Goal: Task Accomplishment & Management: Use online tool/utility

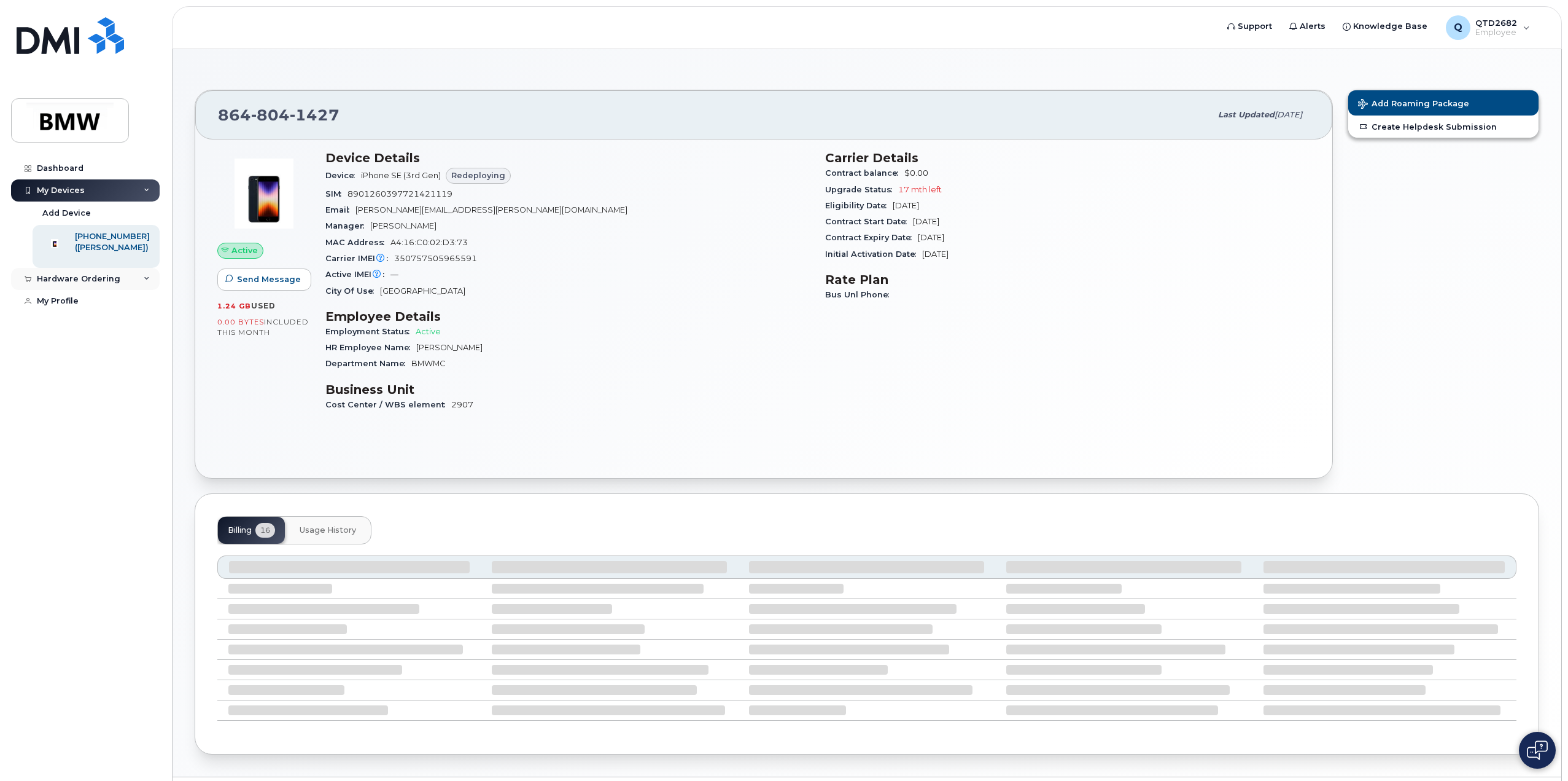
click at [121, 290] on div "Hardware Ordering" at bounding box center [85, 279] width 148 height 22
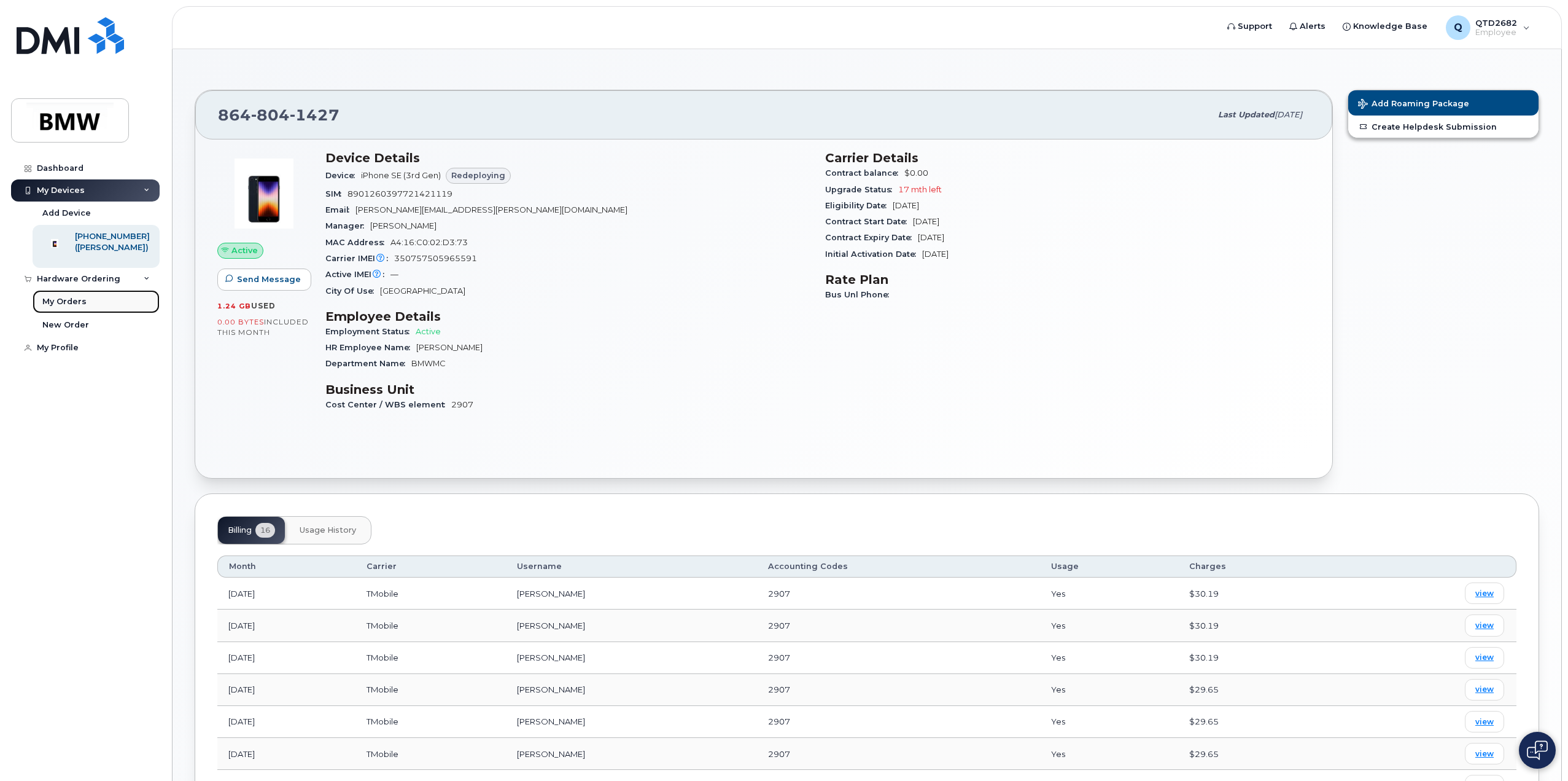
click at [108, 311] on link "My Orders" at bounding box center [96, 301] width 127 height 23
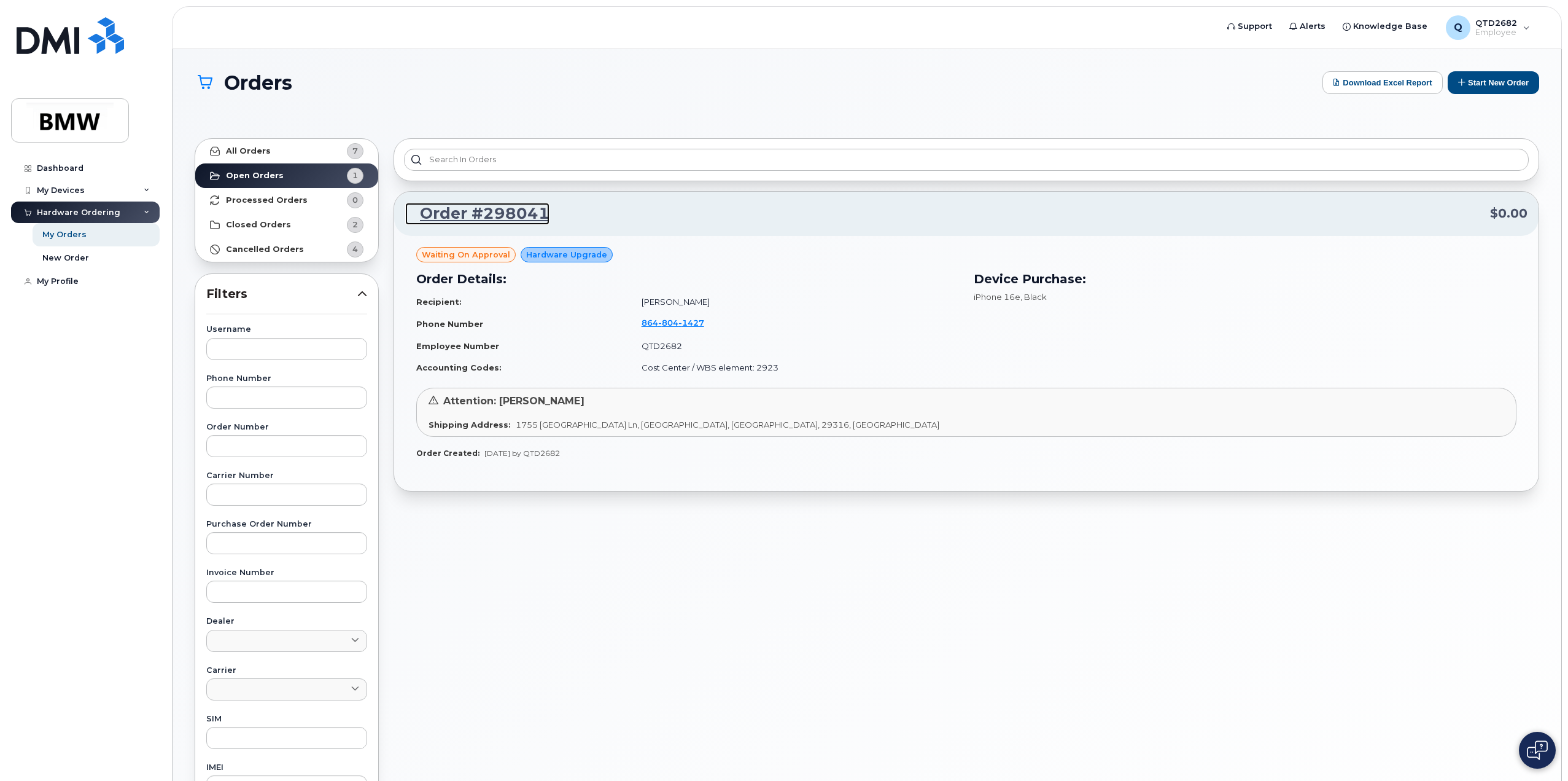
click at [485, 213] on link "Order #298041" at bounding box center [477, 213] width 144 height 22
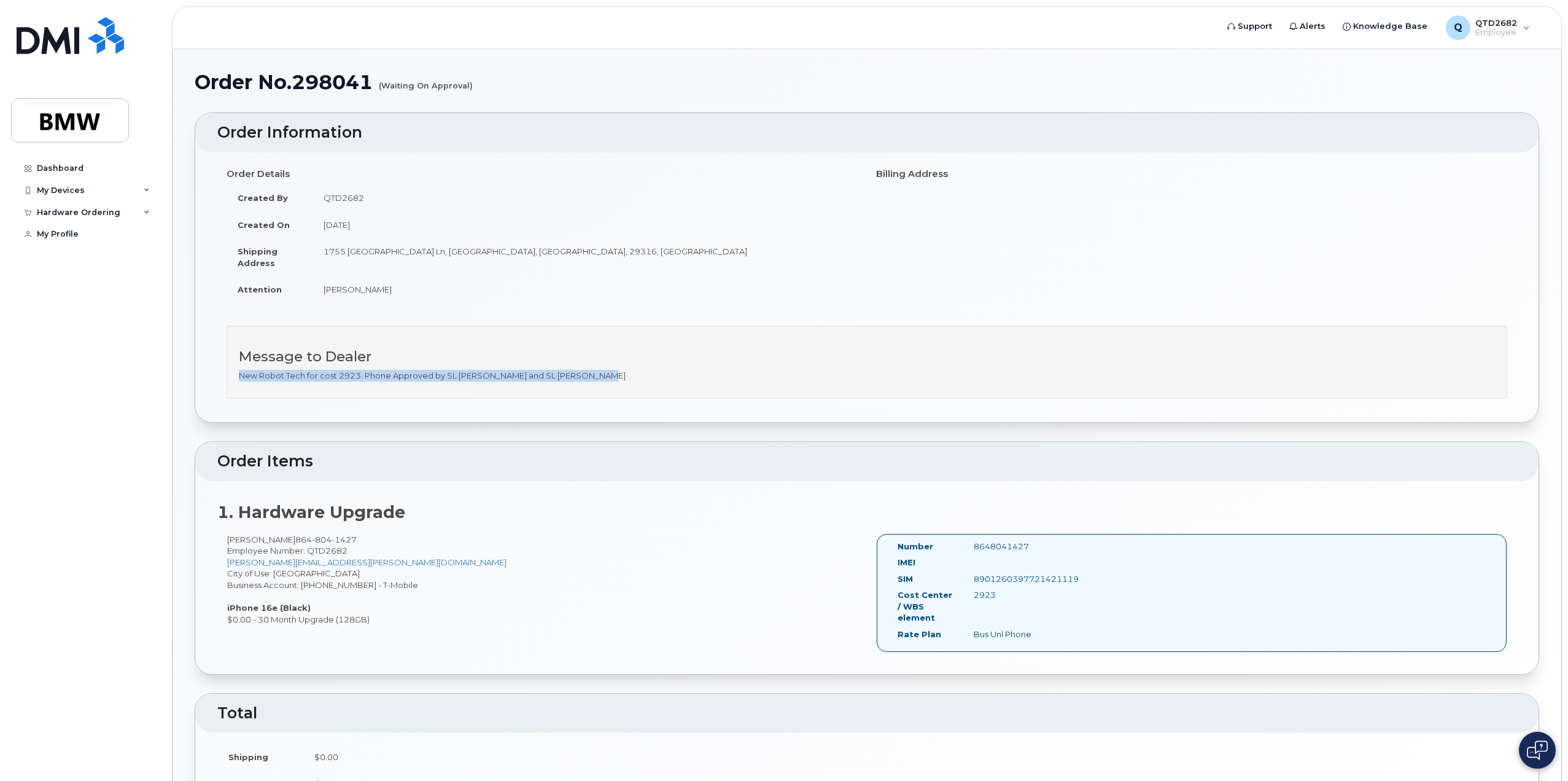
drag, startPoint x: 591, startPoint y: 376, endPoint x: 234, endPoint y: 377, distance: 357.0
click at [234, 377] on div "Message to Dealer New Robot Tech for cost 2923. Phone Approved by SL Trevin Hag…" at bounding box center [867, 363] width 1281 height 74
copy p "New Robot Tech for cost 2923. Phone Approved by SL Trevin Hagood and SL Daniel …"
click at [97, 215] on div "Hardware Ordering" at bounding box center [78, 213] width 84 height 10
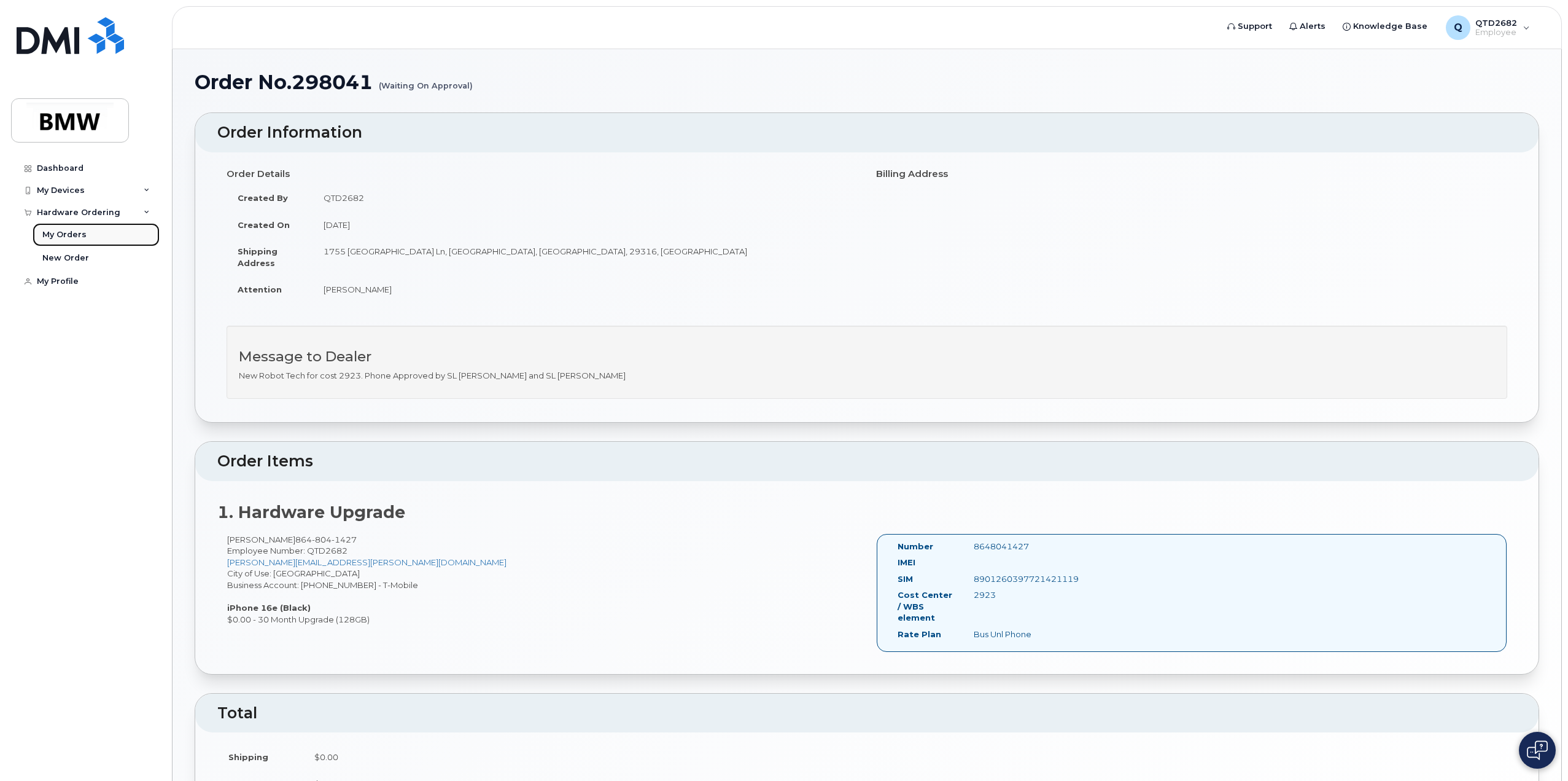
click at [92, 238] on link "My Orders" at bounding box center [96, 234] width 127 height 23
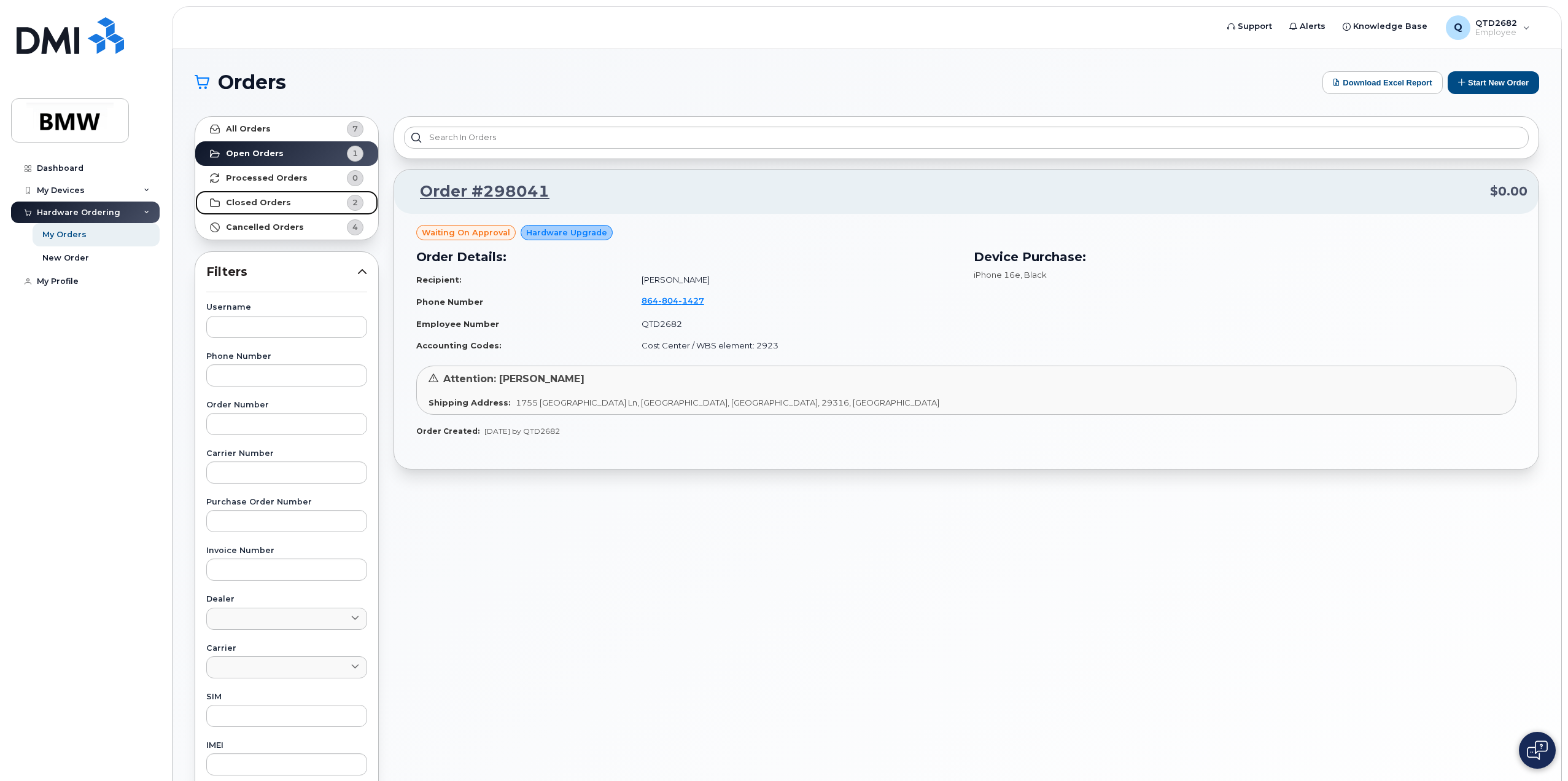
click at [277, 198] on strong "Closed Orders" at bounding box center [259, 202] width 65 height 10
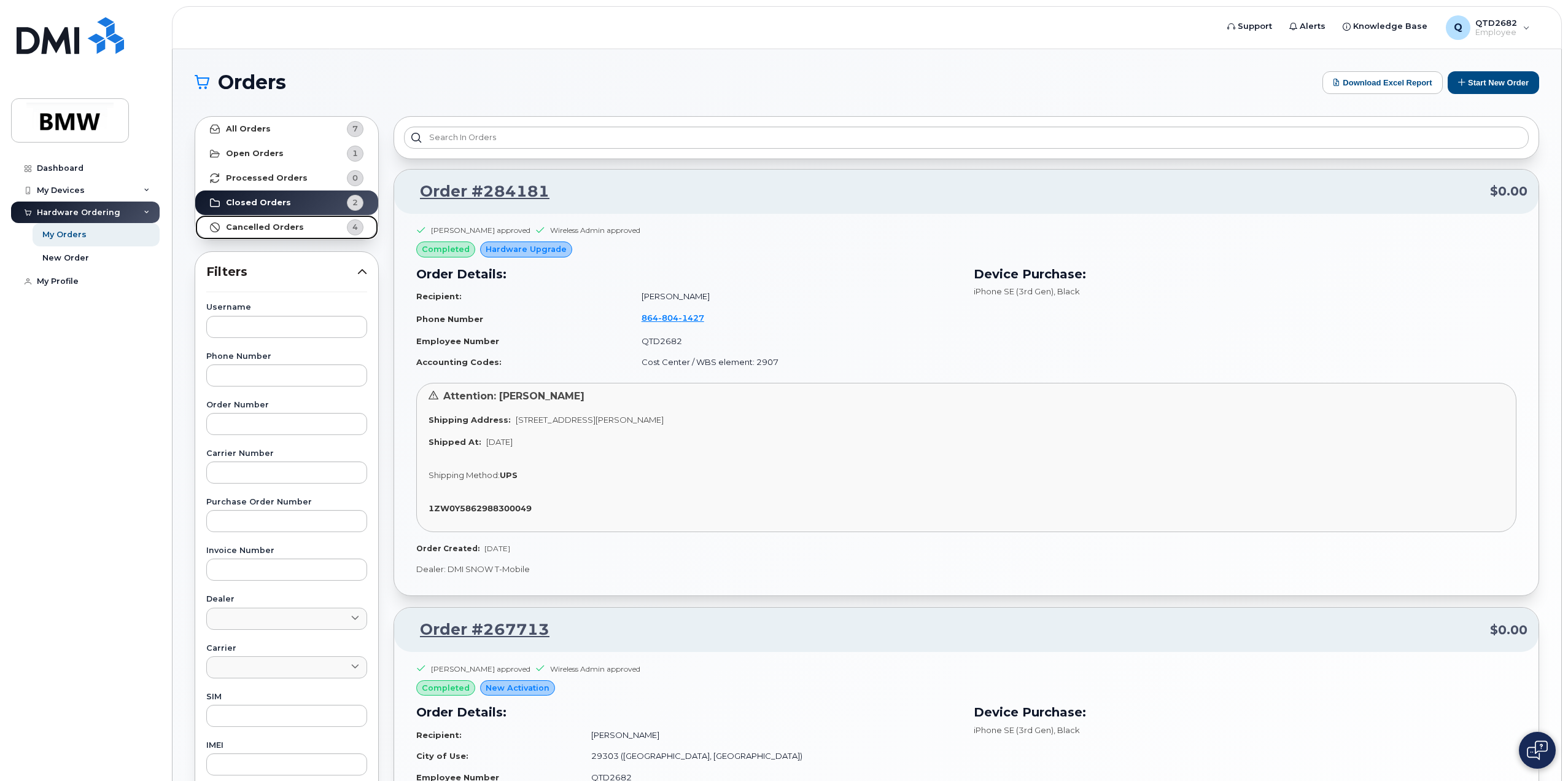
click at [277, 228] on strong "Cancelled Orders" at bounding box center [265, 227] width 78 height 10
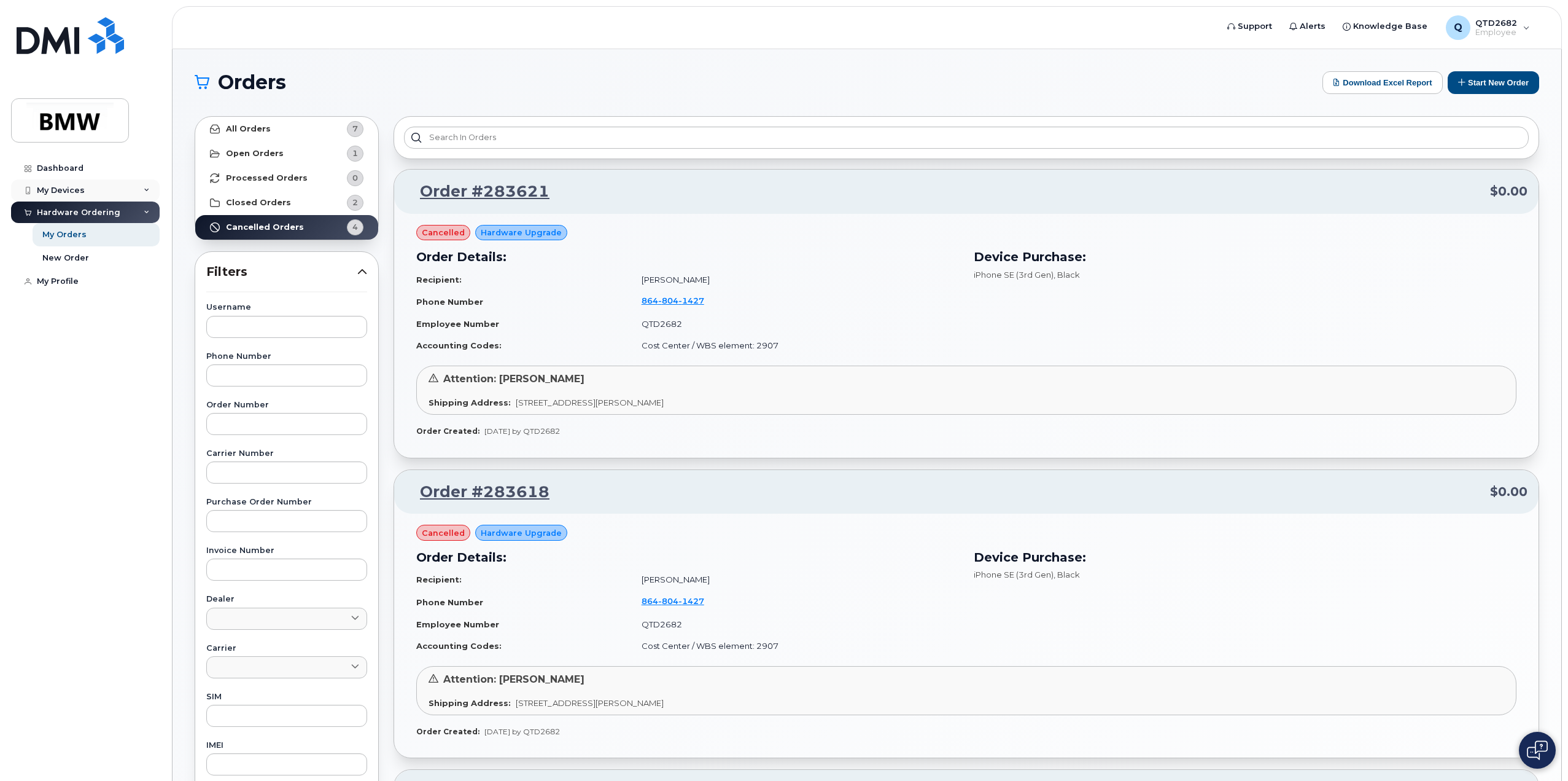
click at [91, 196] on div "My Devices" at bounding box center [85, 190] width 148 height 22
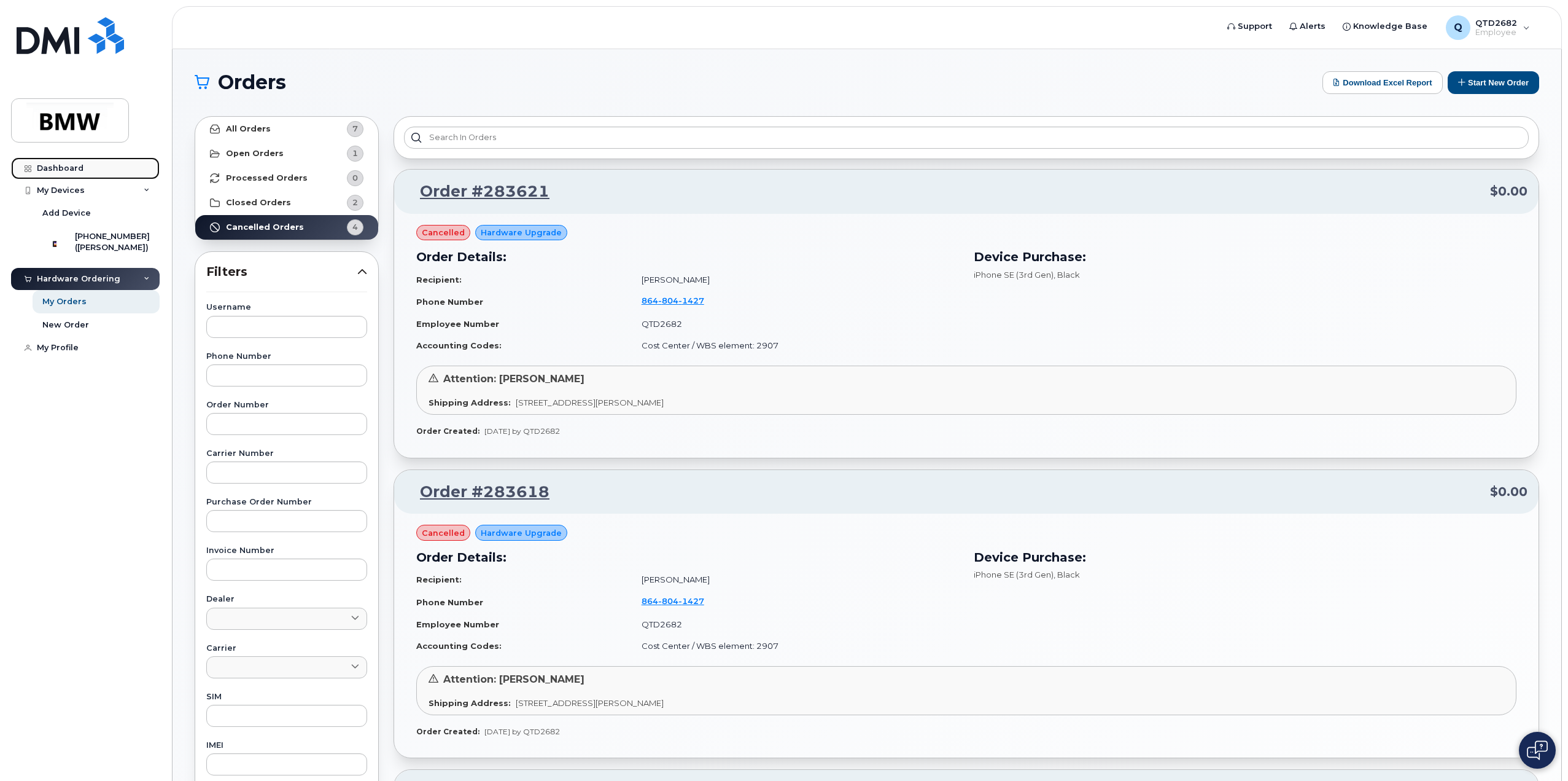
click at [81, 175] on link "Dashboard" at bounding box center [85, 168] width 148 height 22
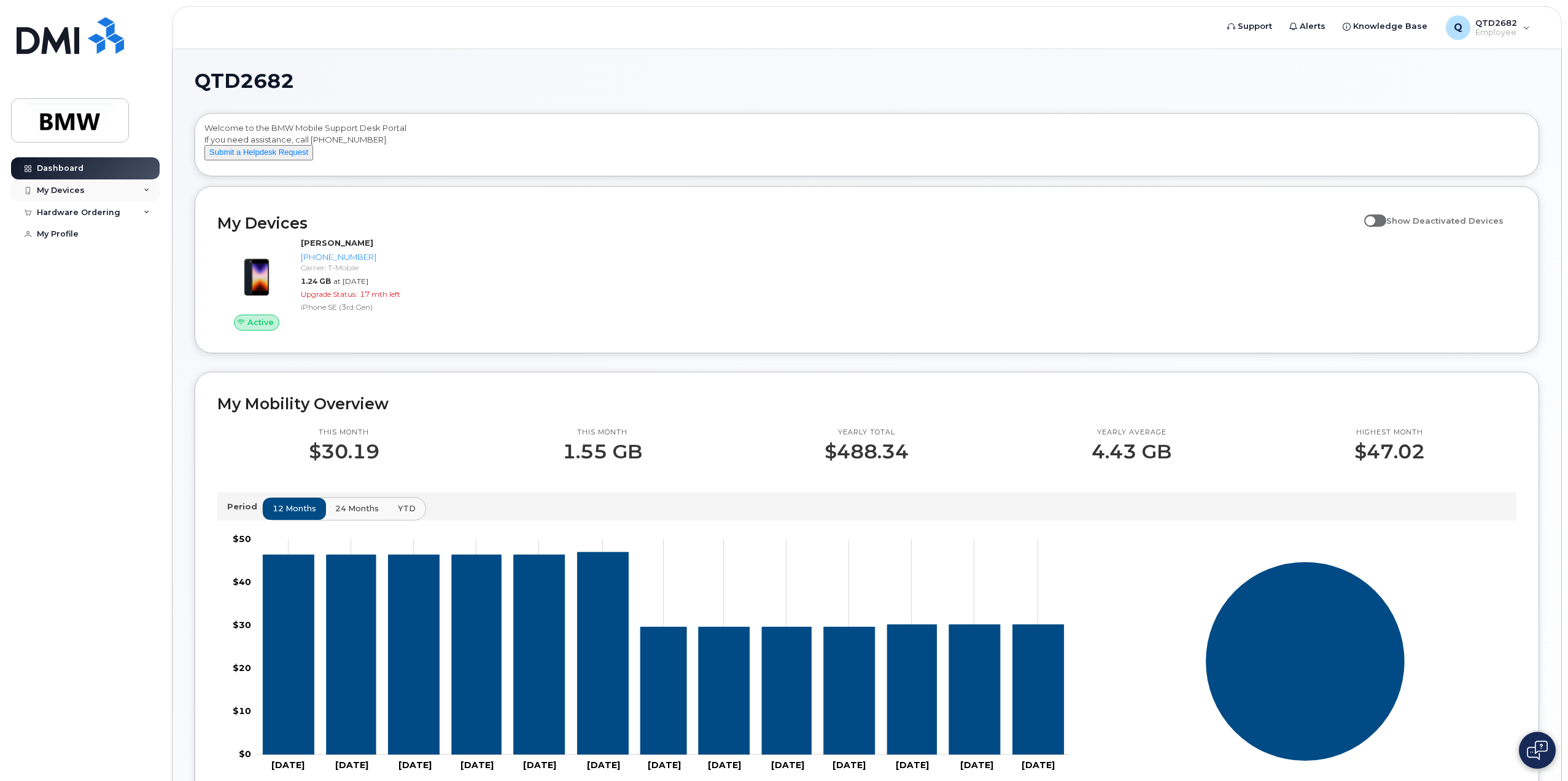
click at [54, 187] on div "My Devices" at bounding box center [61, 190] width 48 height 10
click at [89, 284] on div "Hardware Ordering" at bounding box center [78, 279] width 84 height 10
click at [84, 331] on div "New Order" at bounding box center [65, 325] width 47 height 11
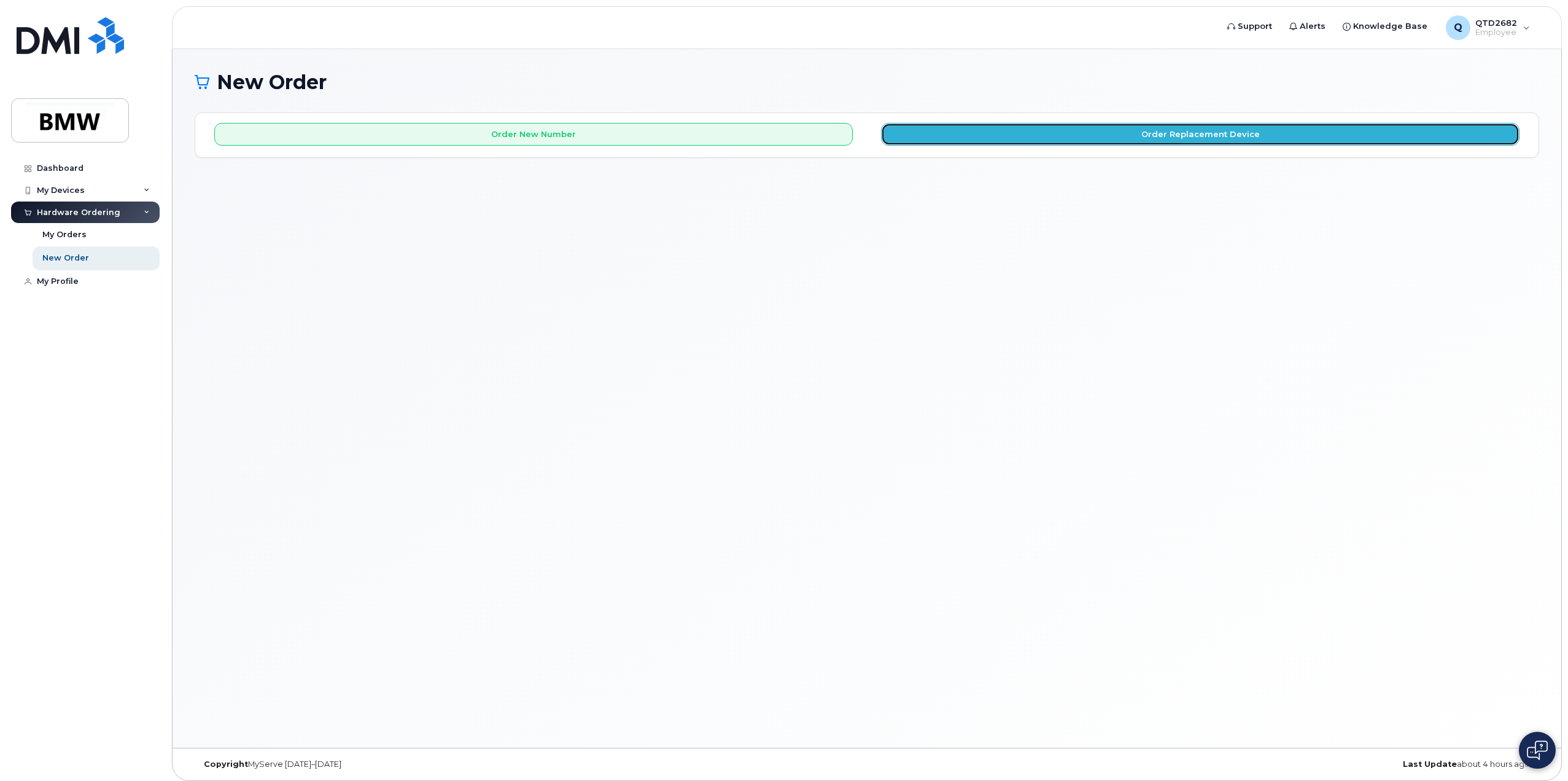
click at [1050, 133] on button "Order Replacement Device" at bounding box center [1199, 134] width 638 height 22
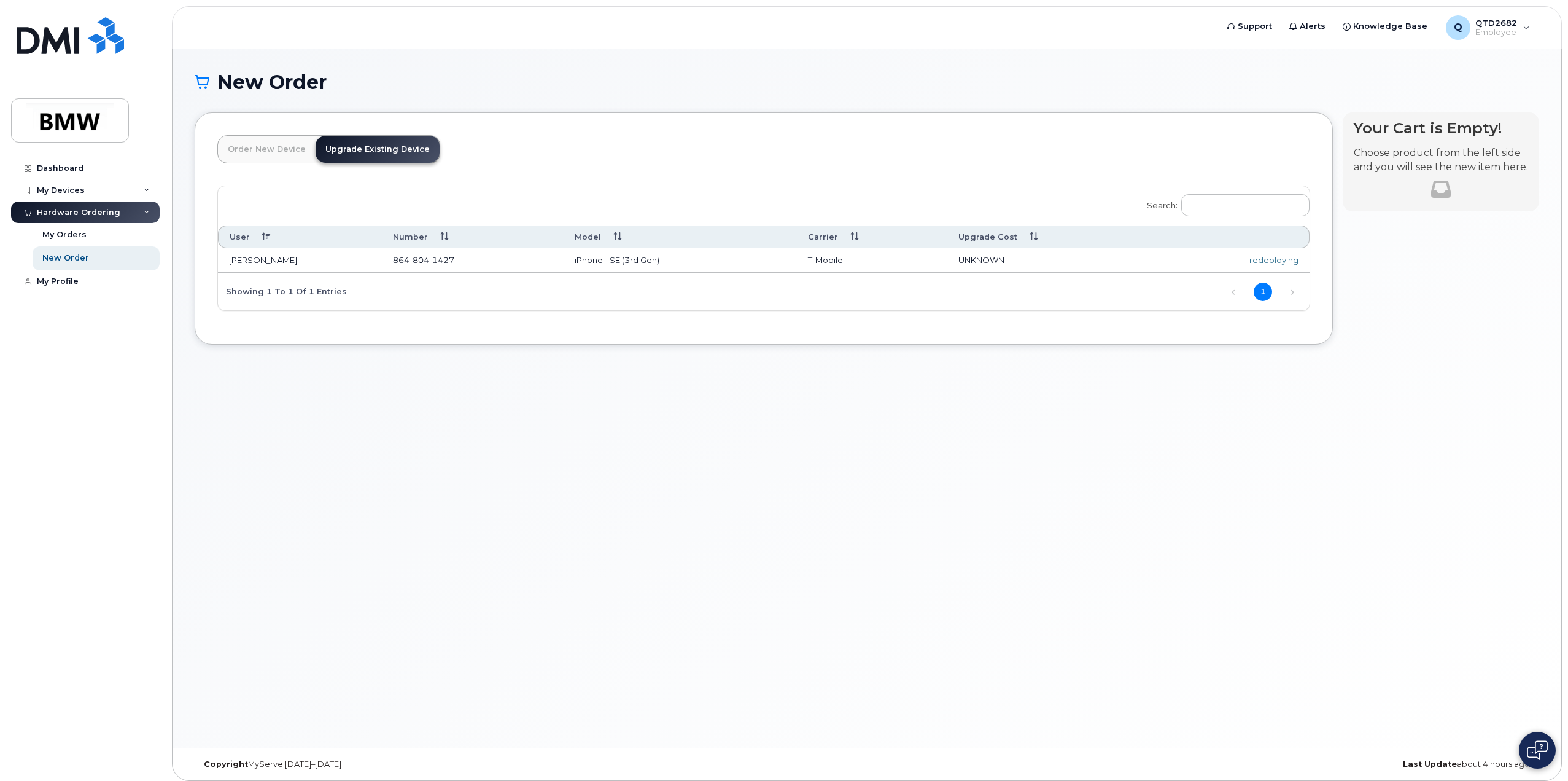
click at [287, 154] on link "Order New Device" at bounding box center [266, 149] width 97 height 27
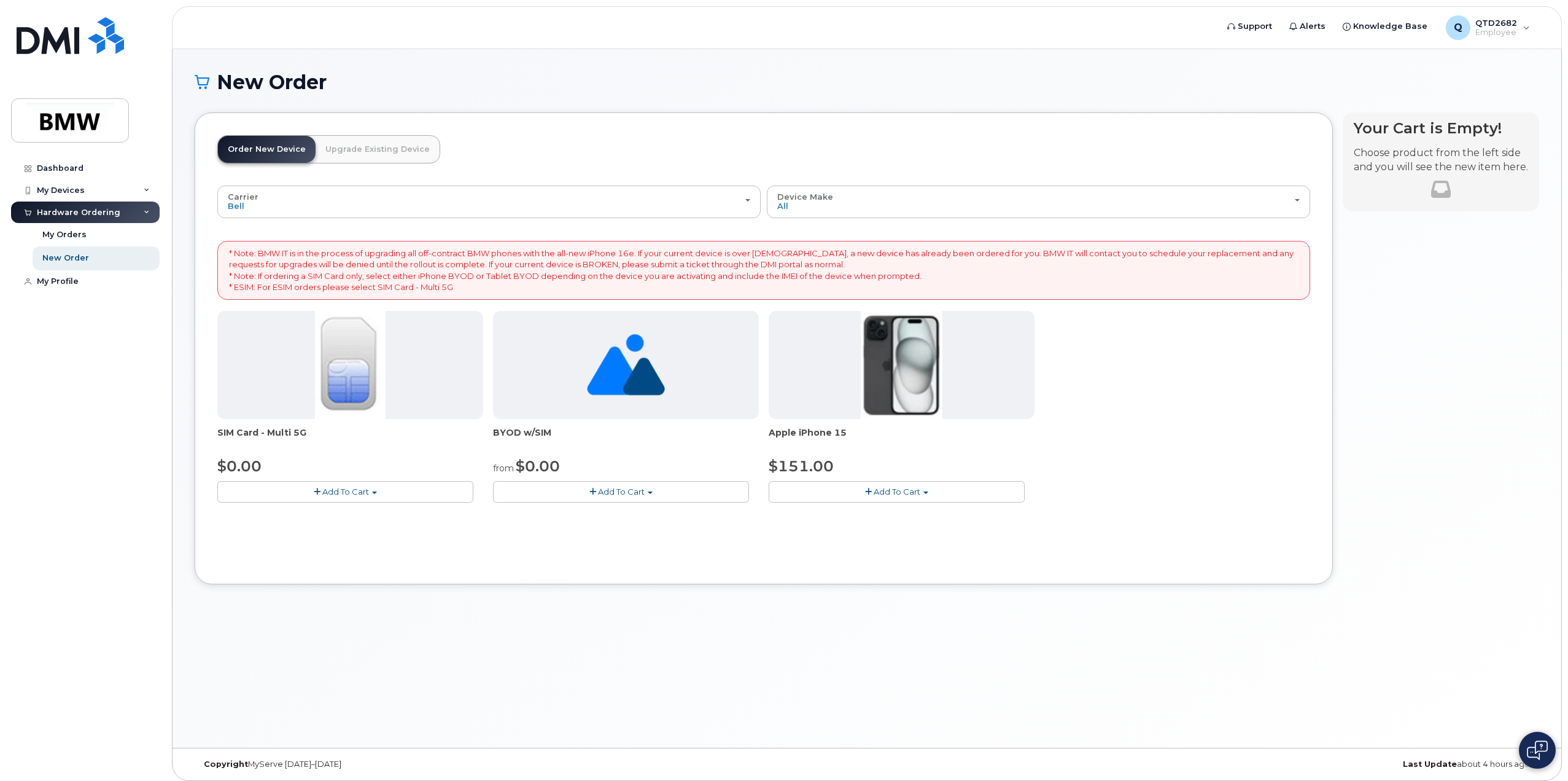
click at [382, 153] on link "Upgrade Existing Device" at bounding box center [377, 149] width 124 height 27
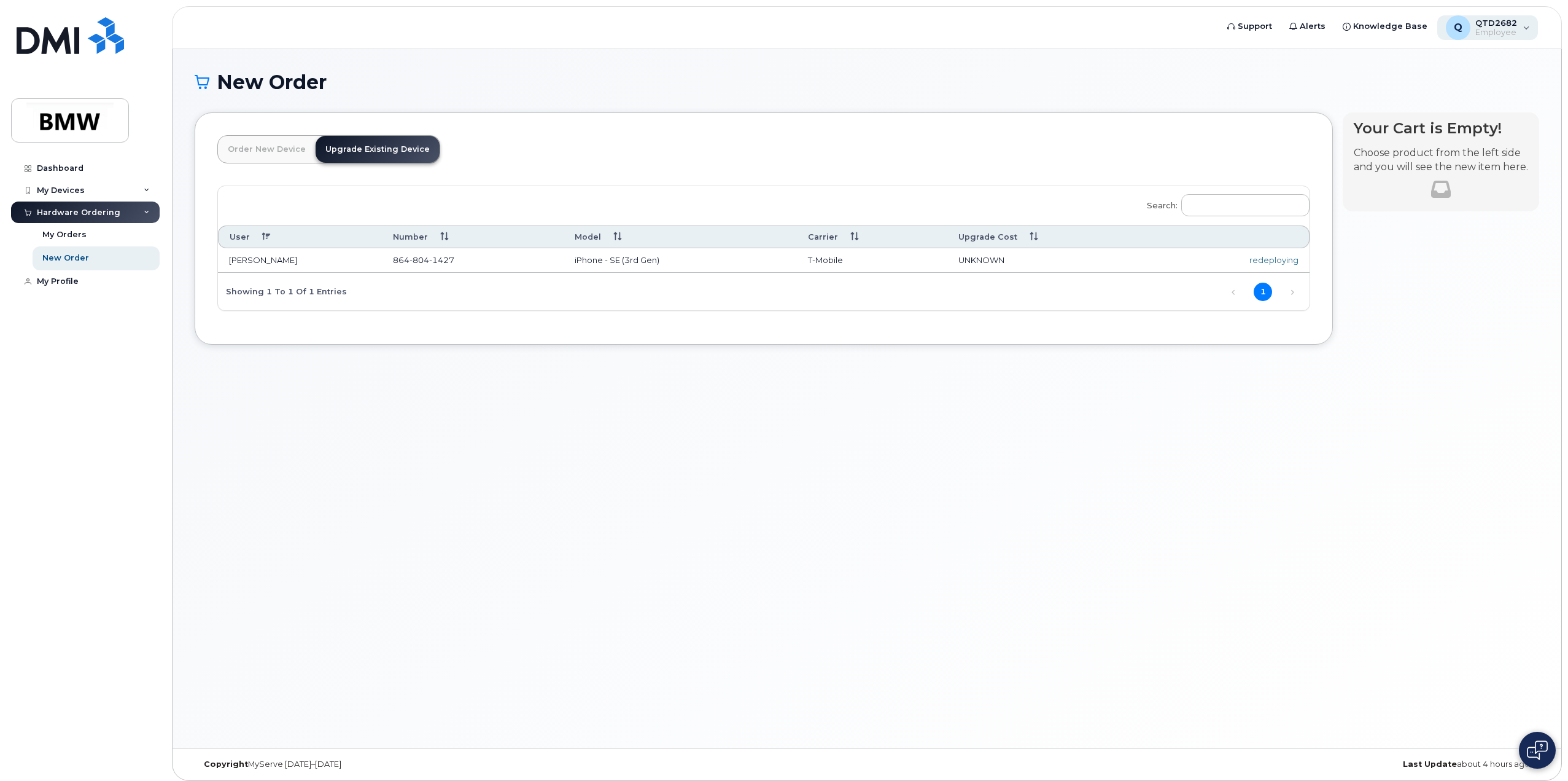
click at [1485, 28] on span "Employee" at bounding box center [1496, 33] width 42 height 10
click at [1466, 185] on div at bounding box center [1441, 189] width 174 height 29
click at [82, 279] on link "My Profile" at bounding box center [85, 281] width 148 height 22
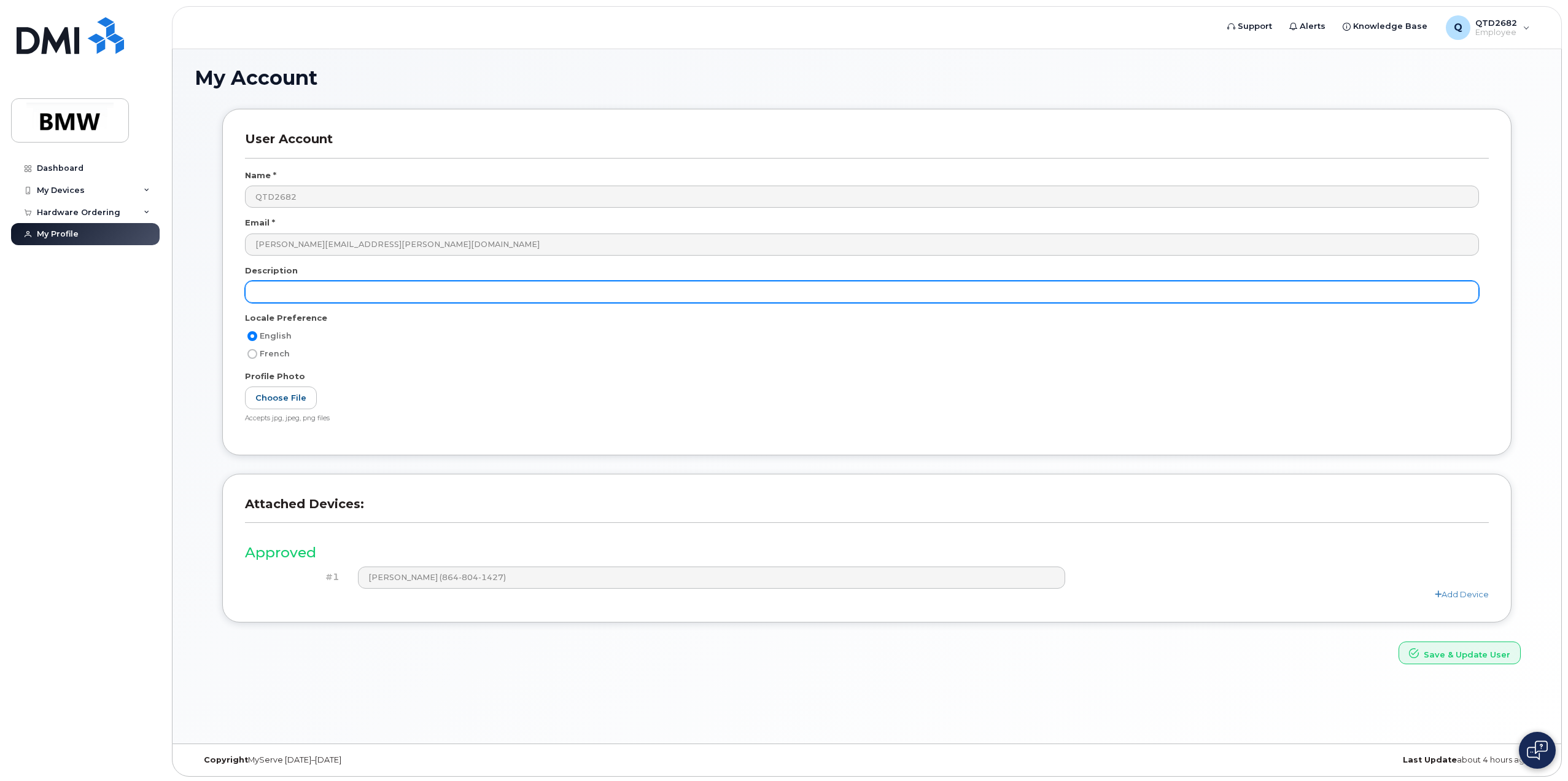
scroll to position [5, 0]
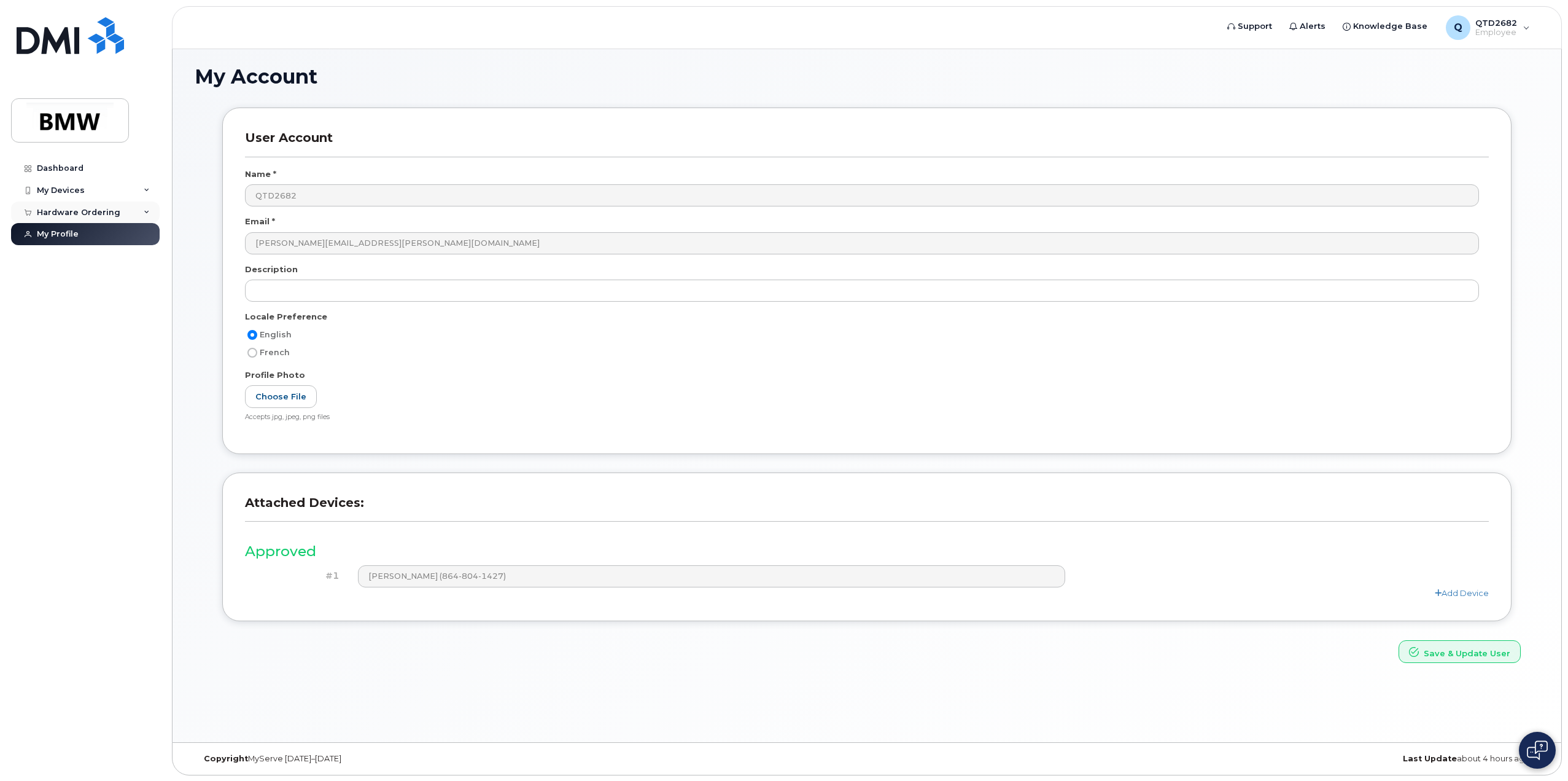
click at [103, 213] on div "Hardware Ordering" at bounding box center [78, 213] width 84 height 10
click at [82, 239] on div "My Orders" at bounding box center [64, 234] width 44 height 11
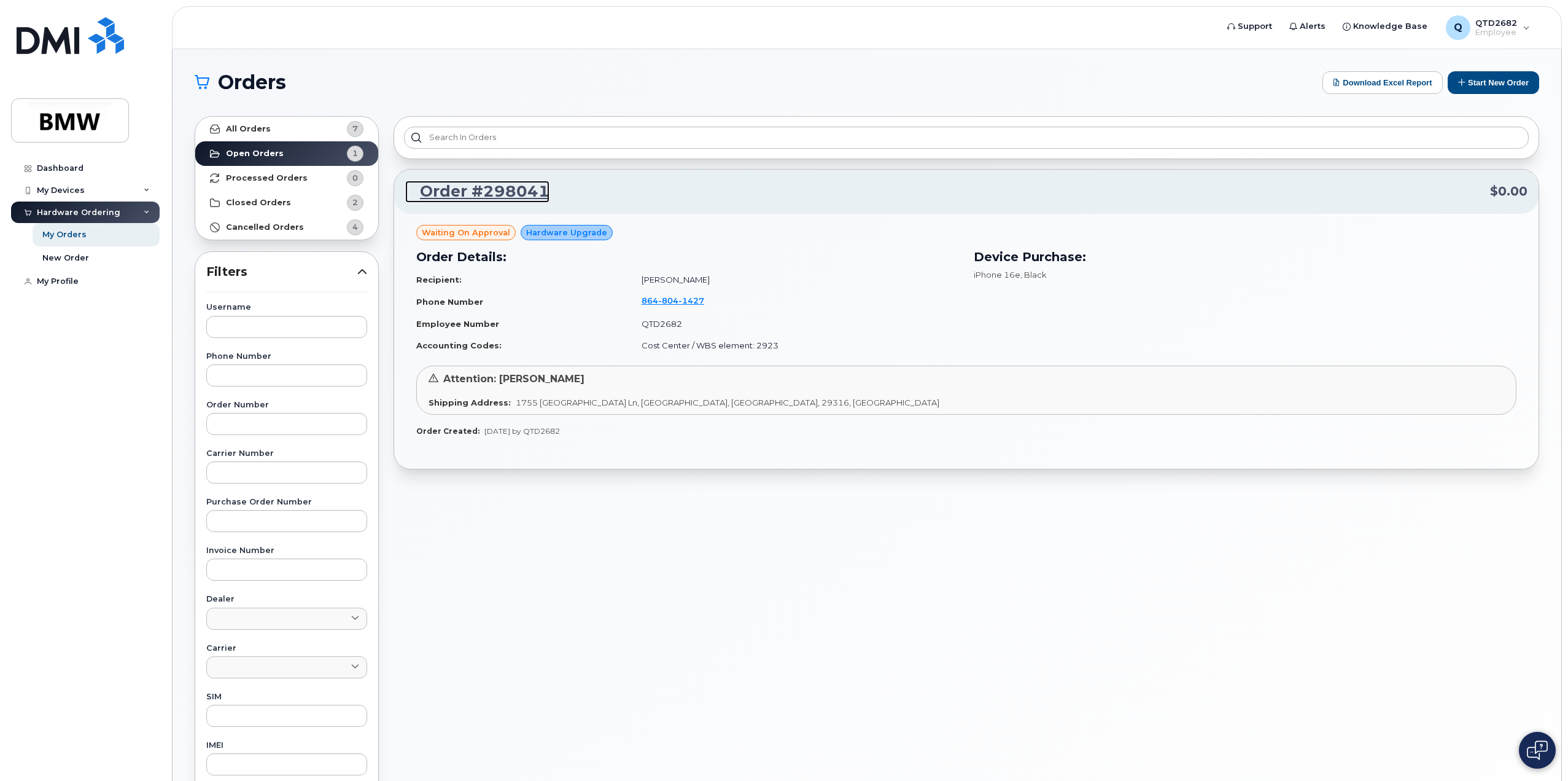
click at [475, 190] on link "Order #298041" at bounding box center [477, 192] width 144 height 22
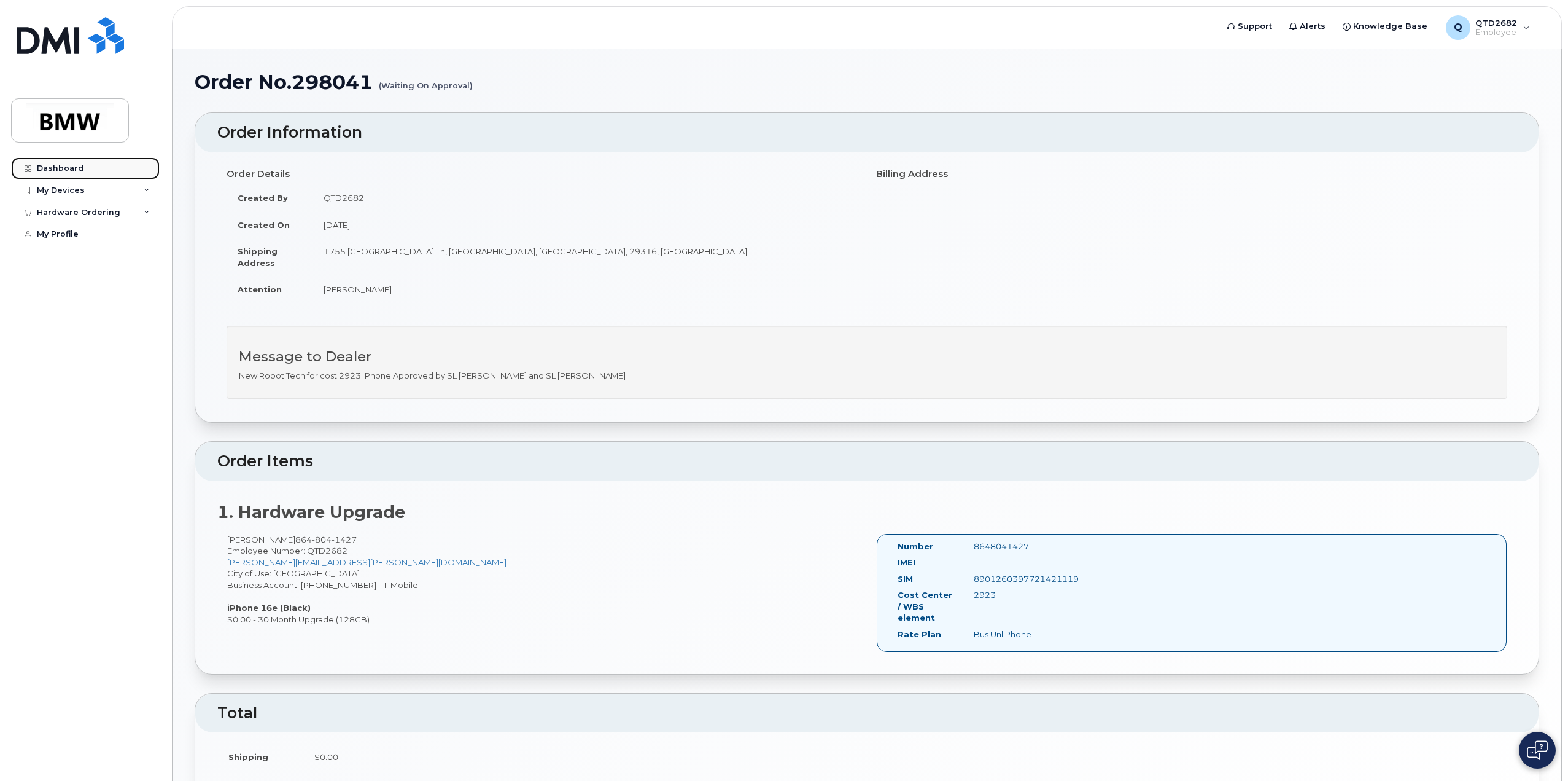
click at [80, 166] on div "Dashboard" at bounding box center [60, 168] width 47 height 10
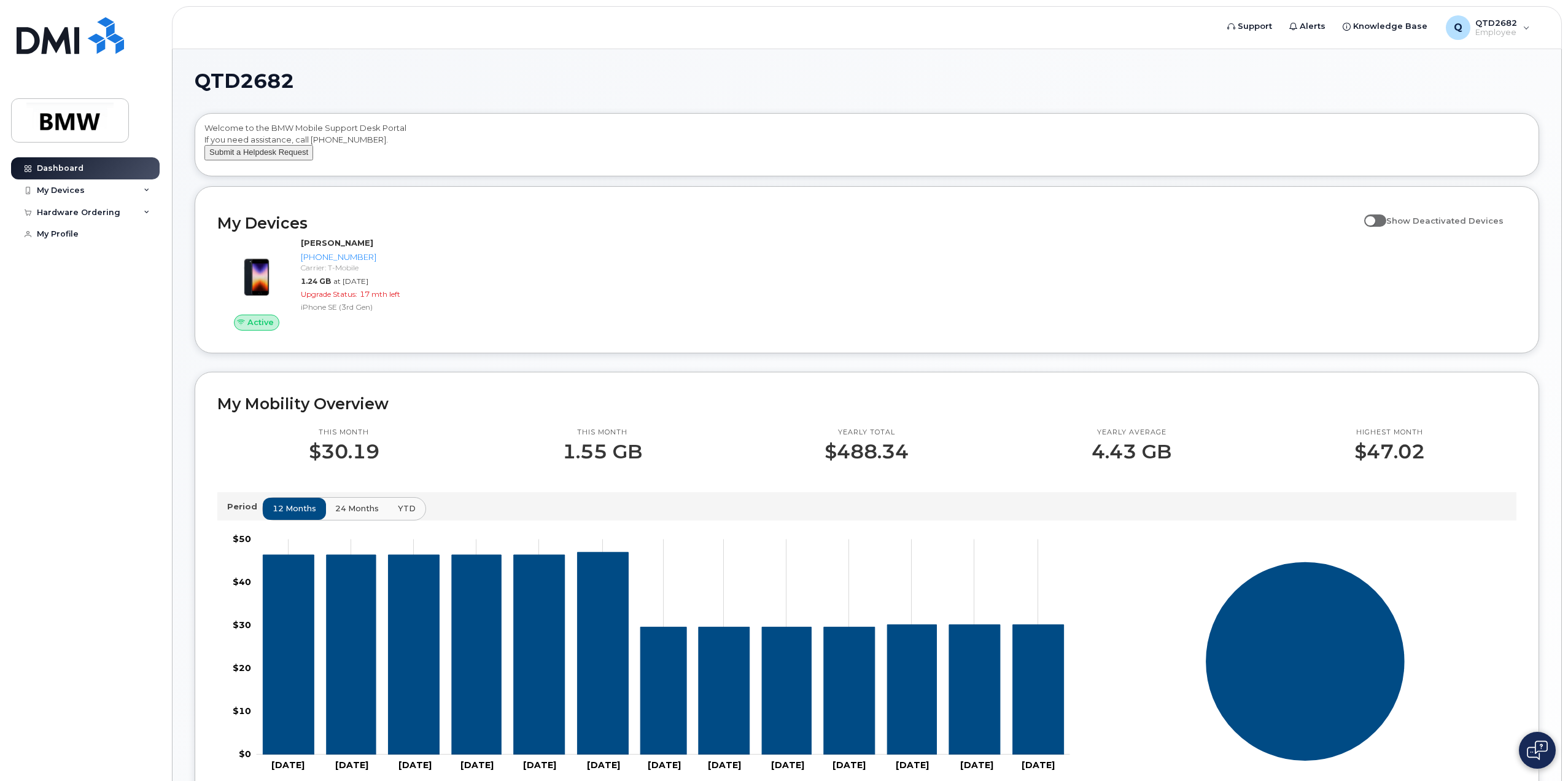
click at [268, 160] on button "Submit a Helpdesk Request" at bounding box center [259, 153] width 109 height 16
click at [1272, 31] on span "Support" at bounding box center [1255, 27] width 34 height 12
click at [1490, 30] on span "Employee" at bounding box center [1496, 33] width 42 height 10
click at [1263, 33] on link "Support" at bounding box center [1249, 27] width 62 height 25
click at [1395, 27] on span "Knowledge Base" at bounding box center [1390, 27] width 74 height 12
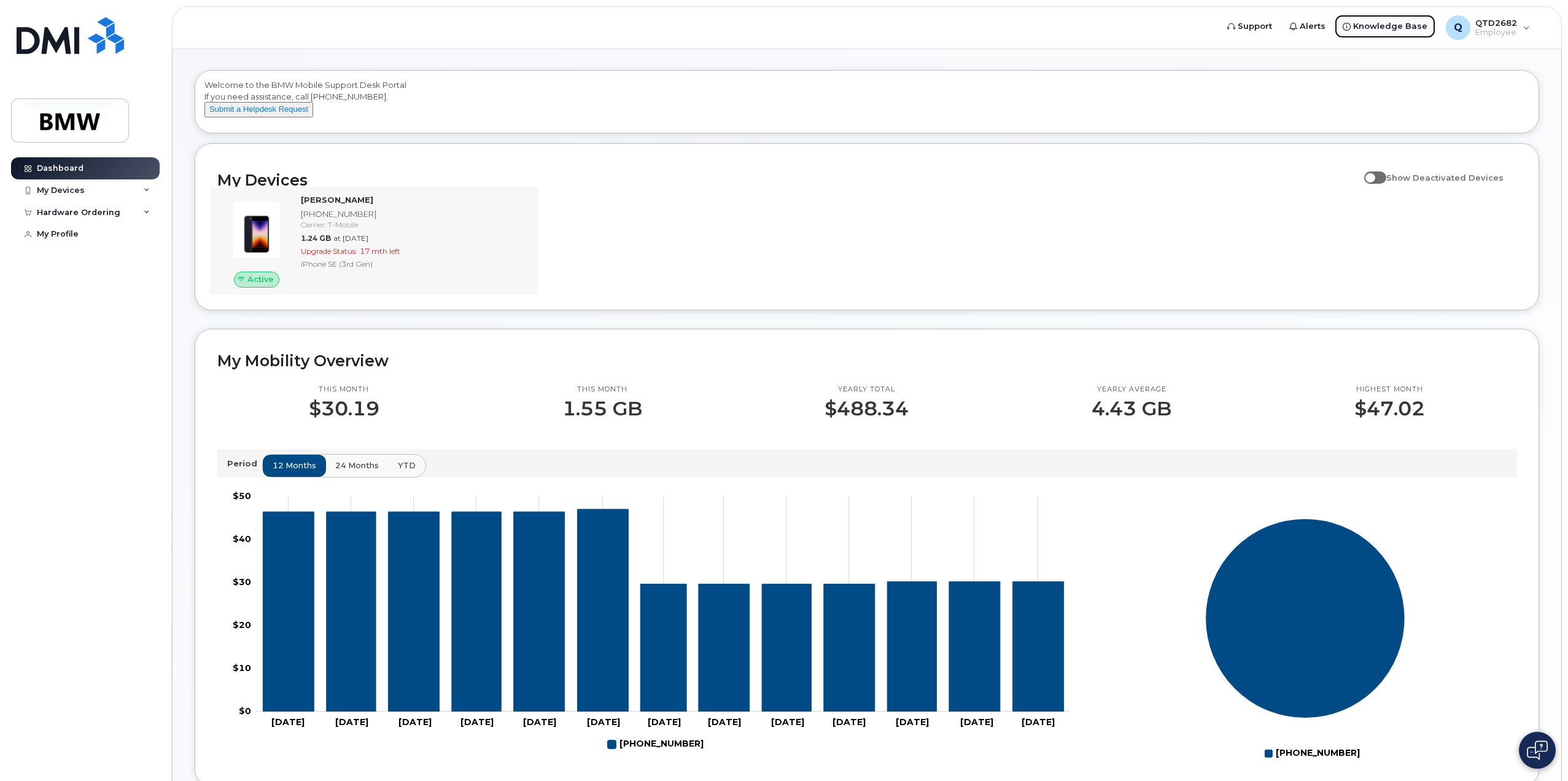
scroll to position [61, 0]
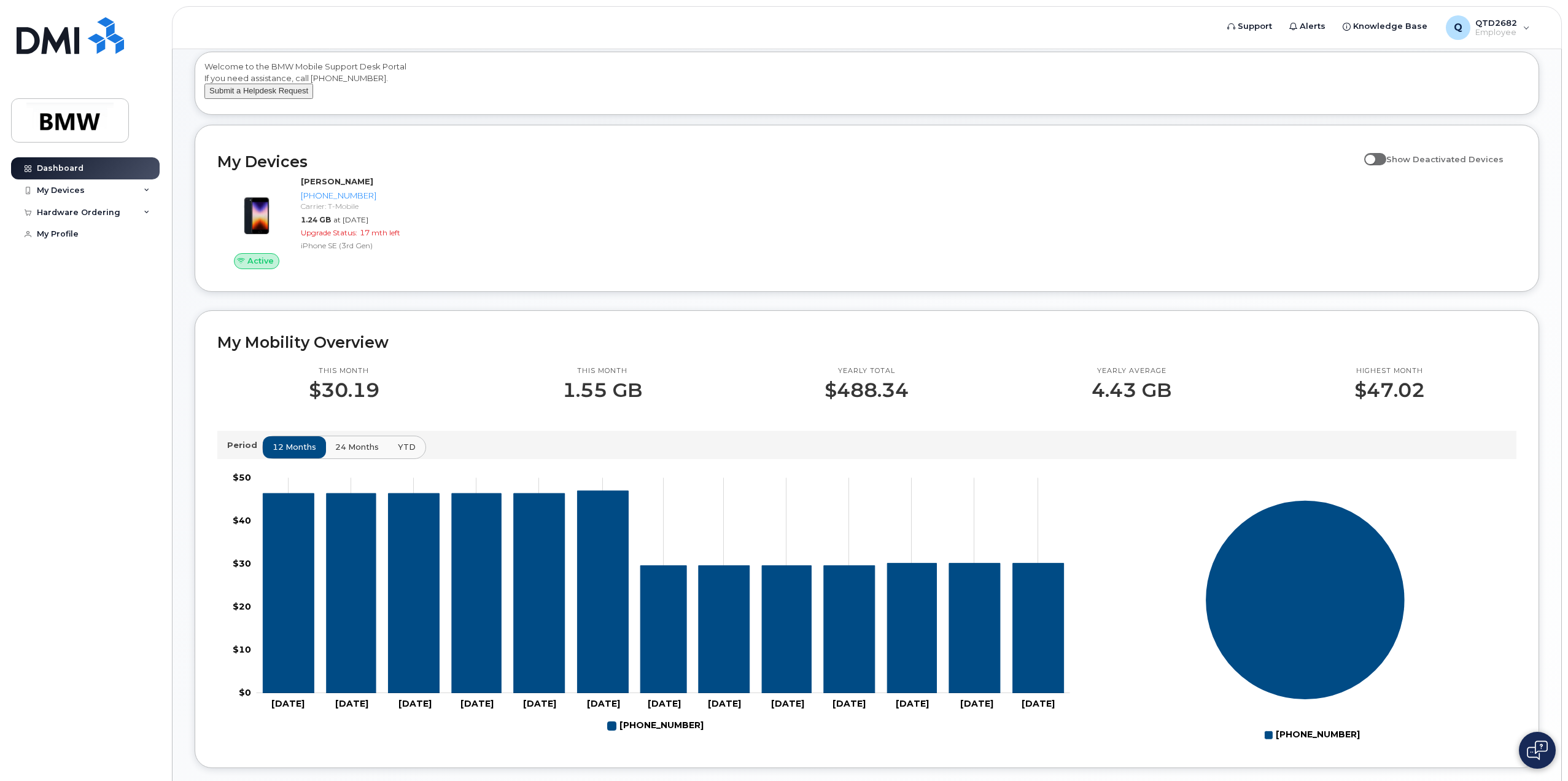
click at [265, 99] on button "Submit a Helpdesk Request" at bounding box center [259, 91] width 109 height 16
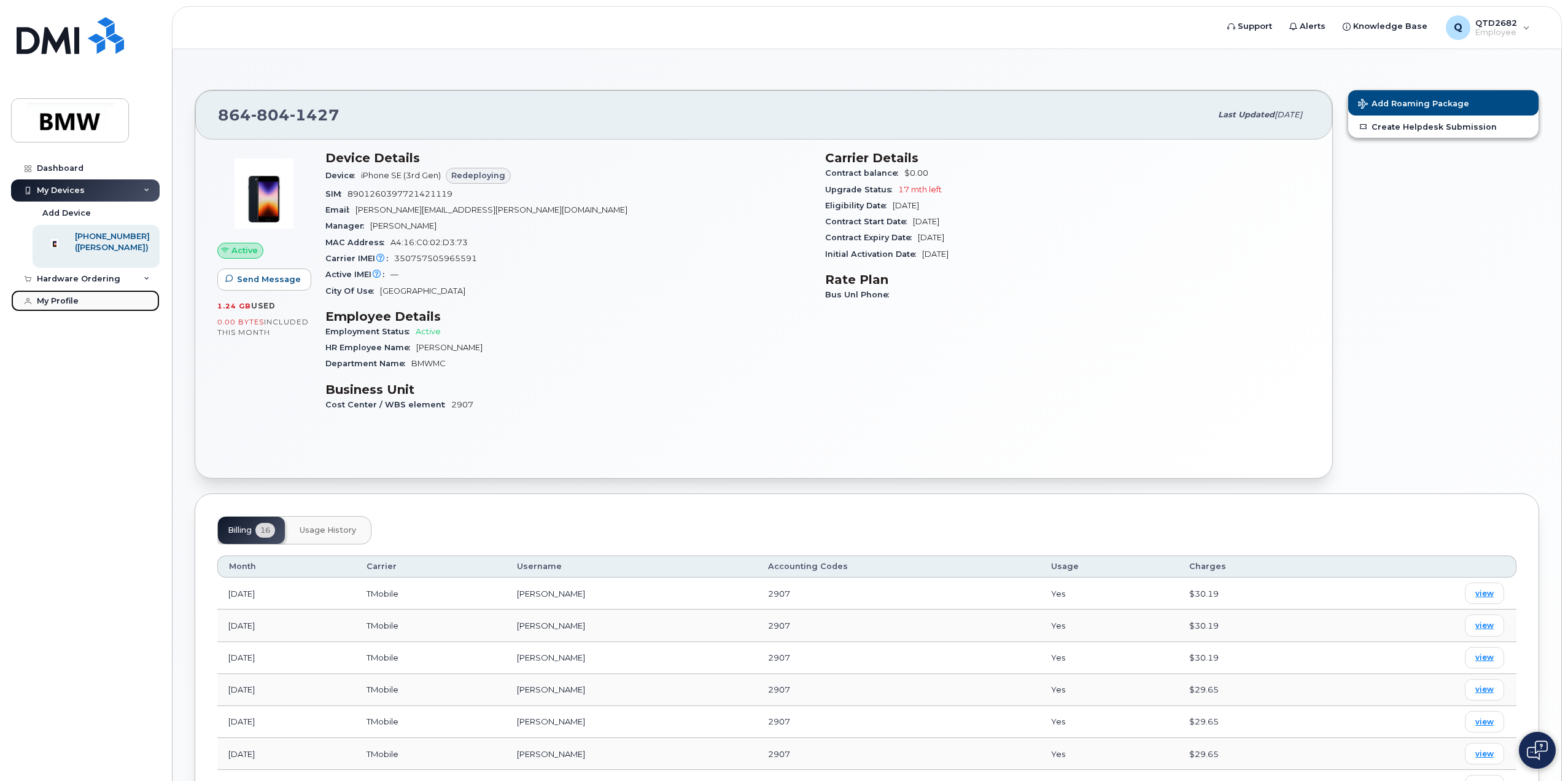
click at [66, 312] on link "My Profile" at bounding box center [85, 301] width 148 height 22
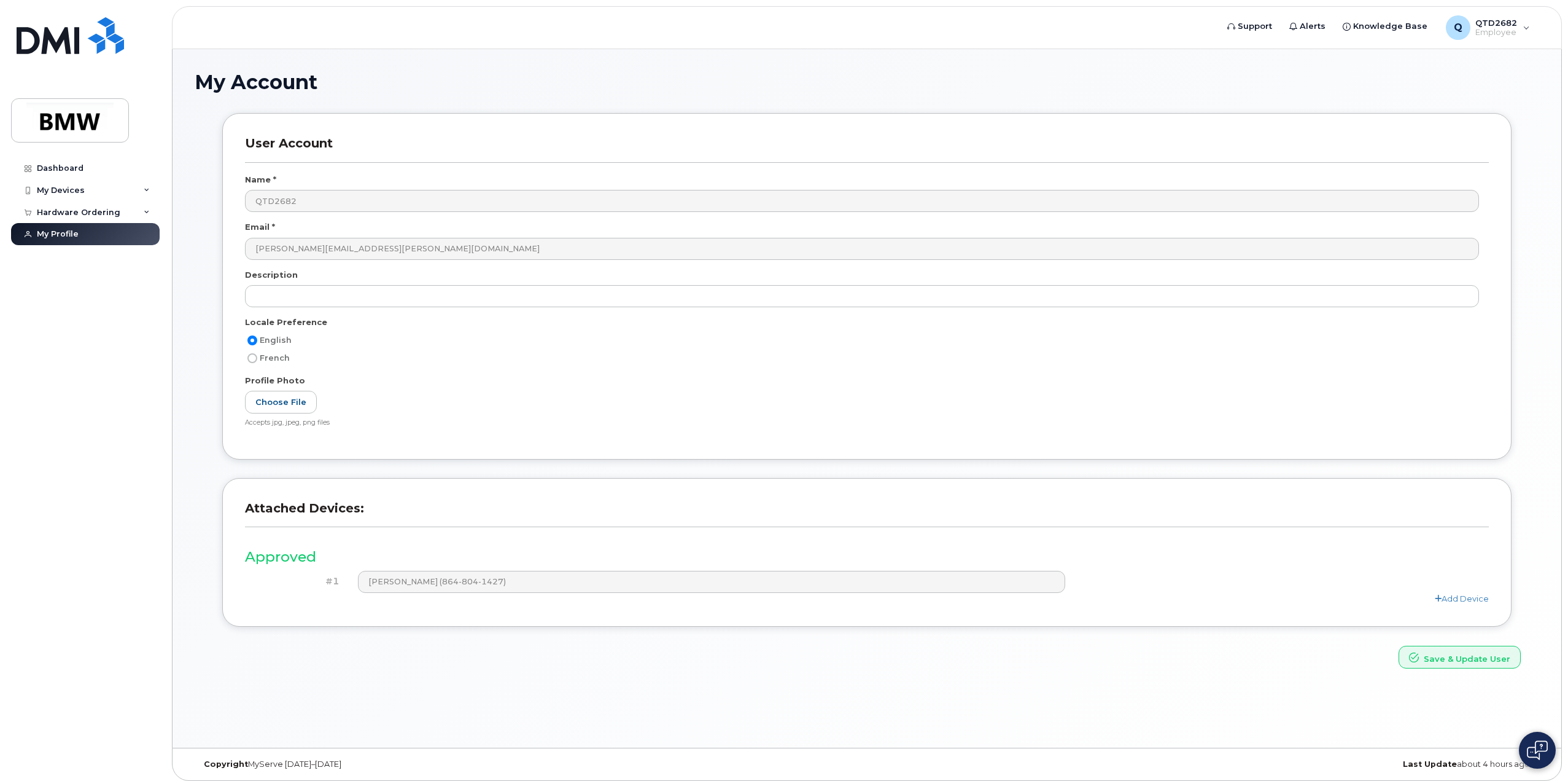
click at [70, 310] on div "Dashboard My Devices Add Device [PHONE_NUMBER] ([PERSON_NAME]) Hardware Orderin…" at bounding box center [87, 460] width 152 height 605
click at [104, 214] on div "Hardware Ordering" at bounding box center [78, 213] width 84 height 10
click at [84, 258] on div "New Order" at bounding box center [65, 258] width 47 height 11
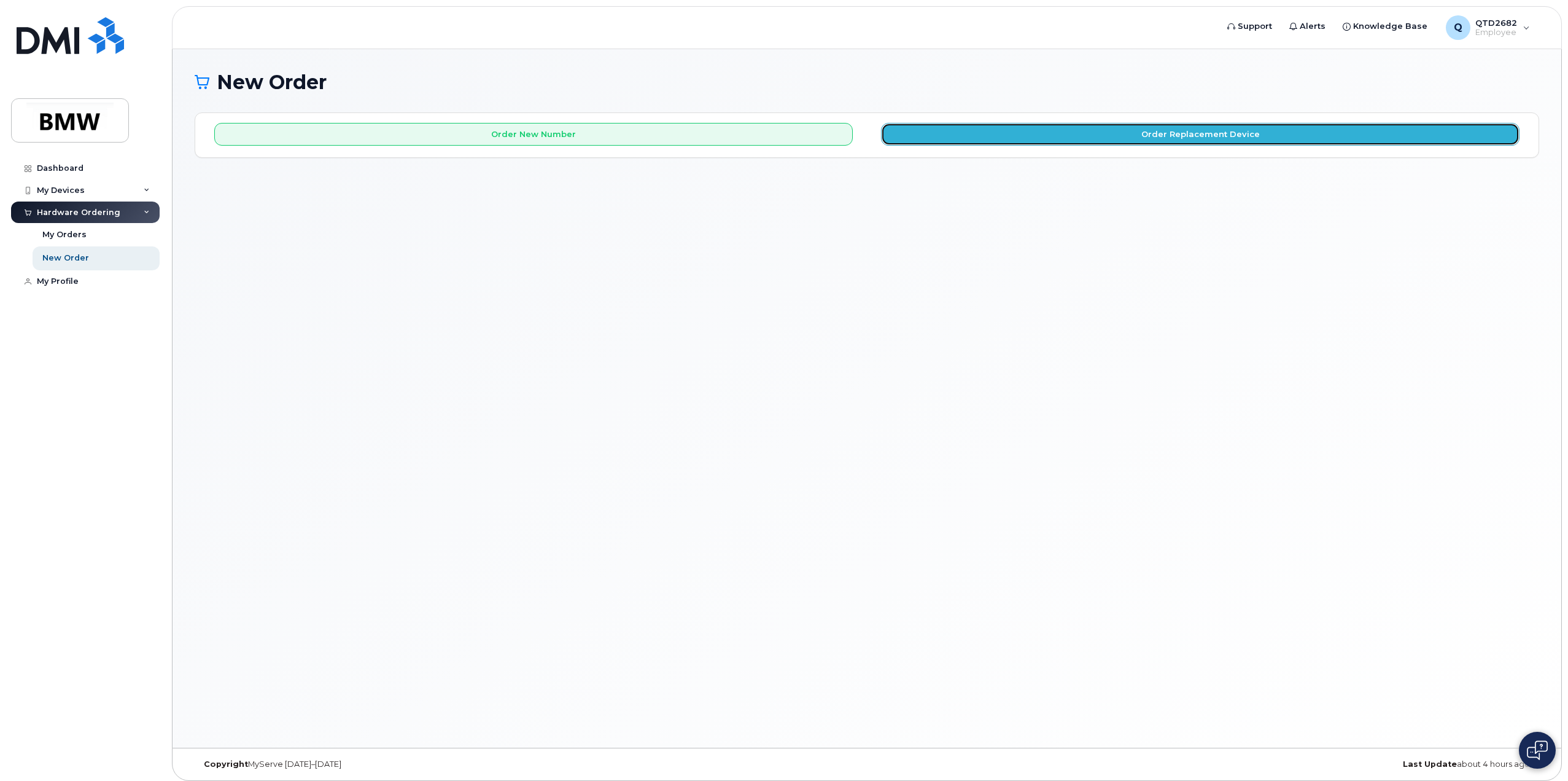
click at [944, 134] on button "Order Replacement Device" at bounding box center [1199, 134] width 638 height 22
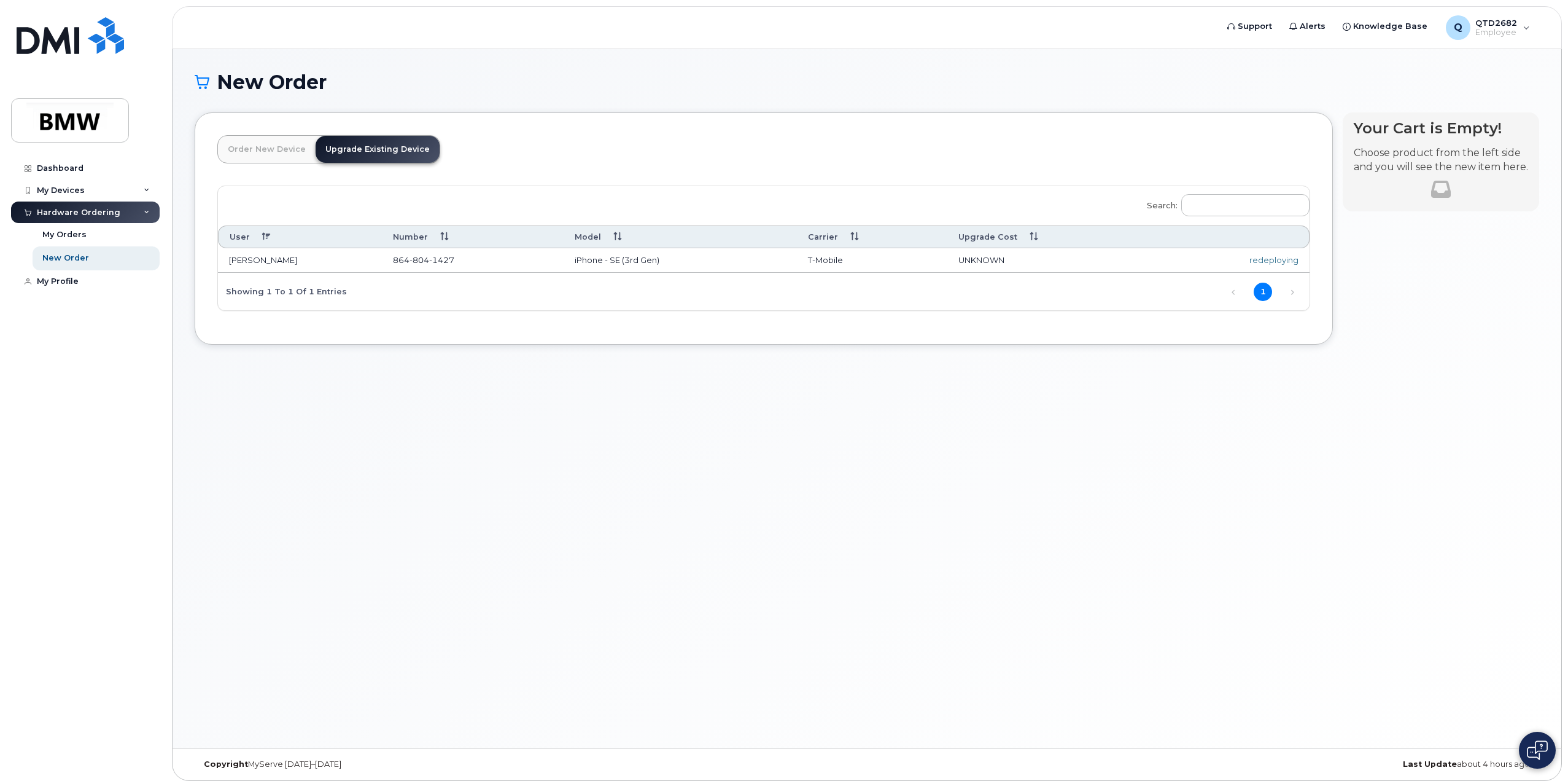
click at [250, 263] on td "[PERSON_NAME]" at bounding box center [300, 260] width 164 height 25
click at [411, 258] on span "804" at bounding box center [419, 260] width 20 height 10
click at [262, 266] on td "[PERSON_NAME]" at bounding box center [300, 260] width 164 height 25
click at [275, 320] on div "Search: User Number Model Carrier Upgrade Cost [PERSON_NAME] [PHONE_NUMBER] iPh…" at bounding box center [764, 254] width 1093 height 136
click at [1537, 754] on img at bounding box center [1537, 750] width 21 height 20
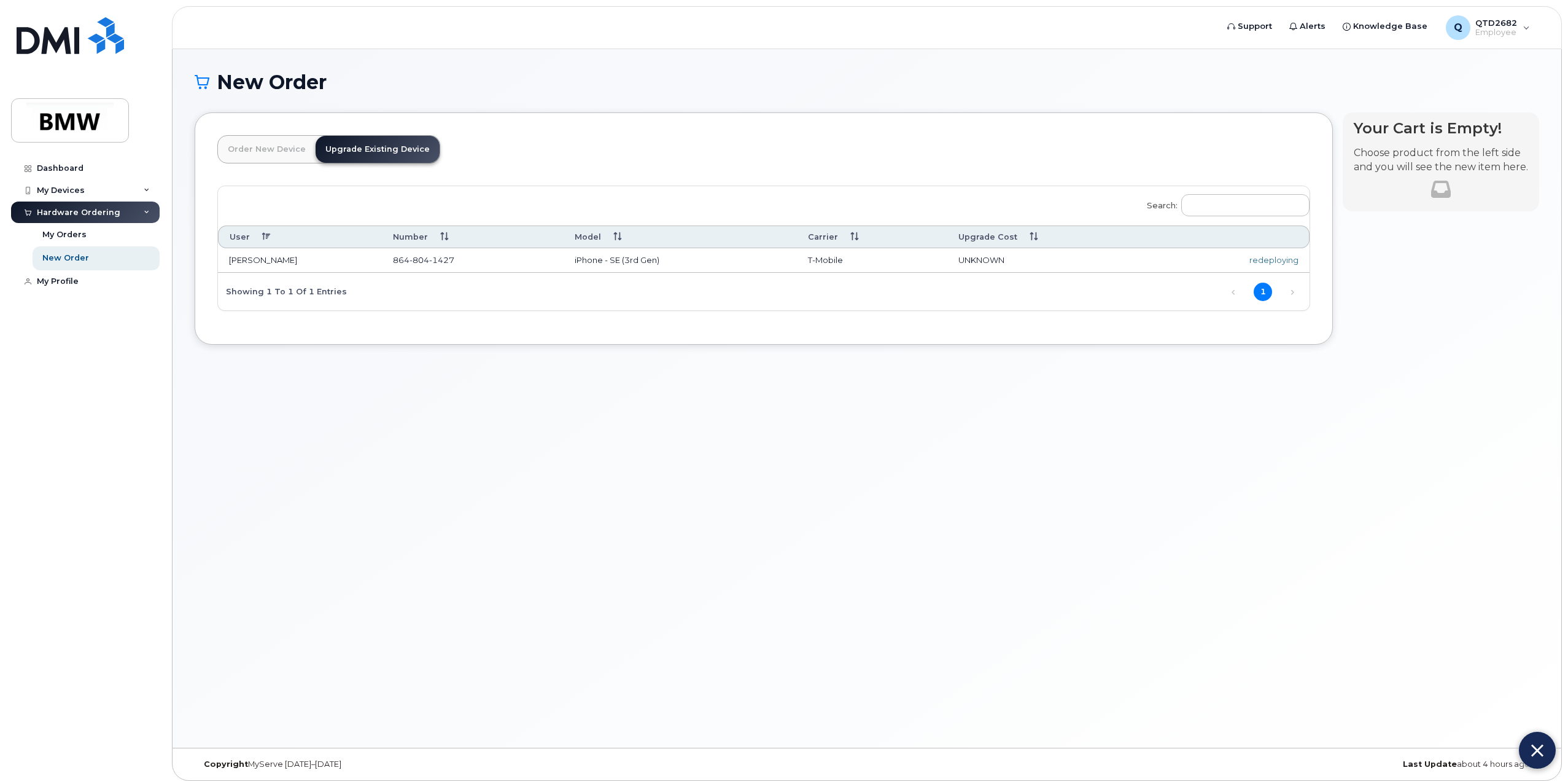
click at [1266, 617] on div "New Order × Share This Order If you want to allow others to create or edit orde…" at bounding box center [866, 398] width 1389 height 699
click at [1529, 761] on button at bounding box center [1537, 750] width 37 height 37
